Goal: Find specific page/section: Find specific page/section

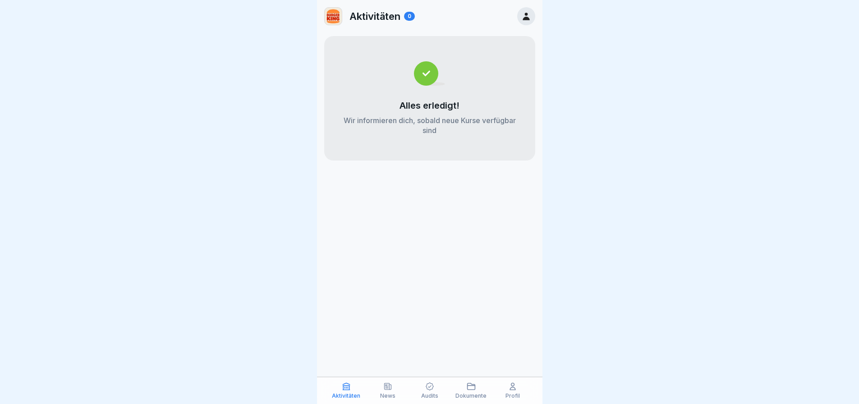
click at [533, 17] on div at bounding box center [526, 16] width 18 height 18
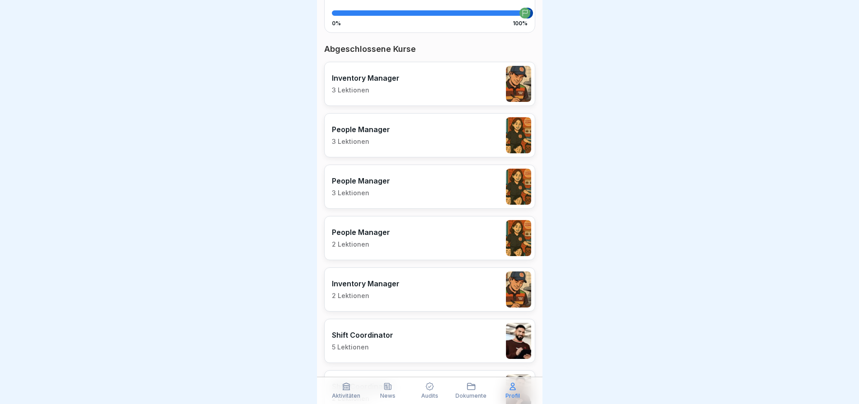
scroll to position [225, 0]
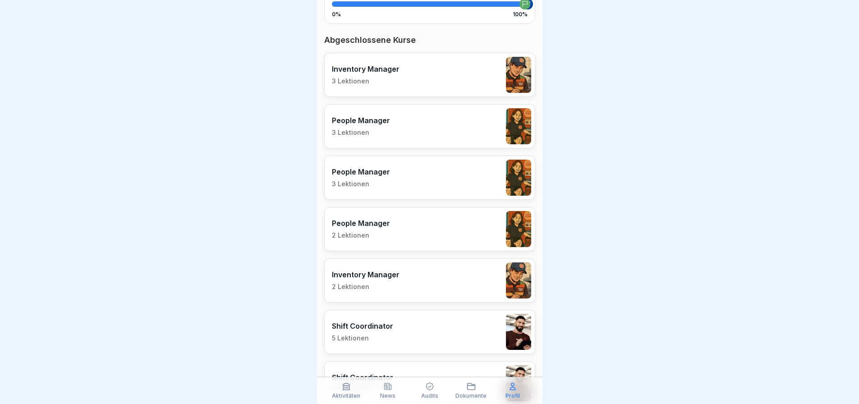
click at [341, 391] on div "Aktivitäten" at bounding box center [346, 390] width 37 height 17
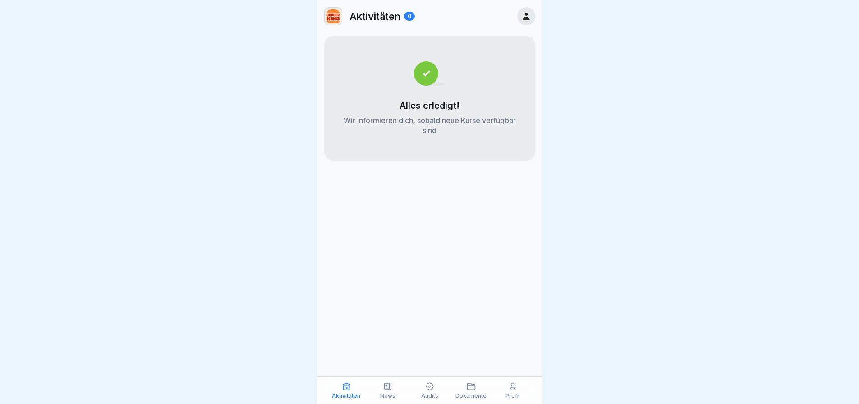
click at [527, 18] on icon at bounding box center [526, 17] width 7 height 8
